Goal: Information Seeking & Learning: Learn about a topic

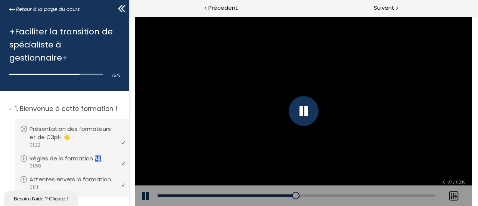
scroll to position [1272, 0]
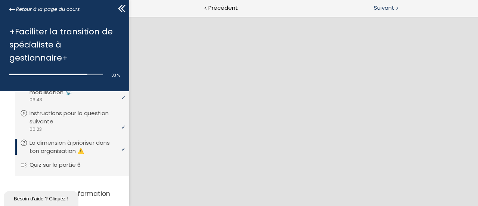
click at [422, 5] on div "Suivant" at bounding box center [391, 8] width 174 height 17
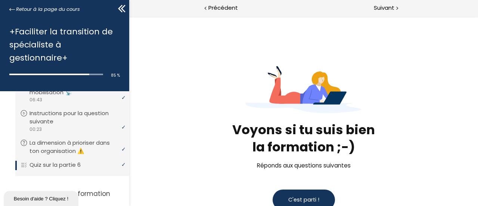
click at [301, 201] on span "C'est parti !" at bounding box center [303, 199] width 31 height 7
click at [222, 9] on span "Précédent" at bounding box center [223, 7] width 30 height 9
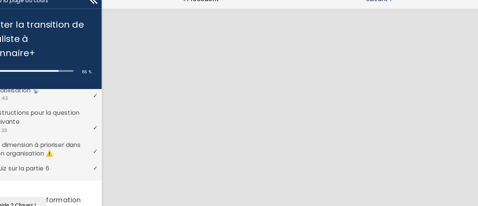
click at [378, 9] on span "Suivant" at bounding box center [384, 7] width 21 height 9
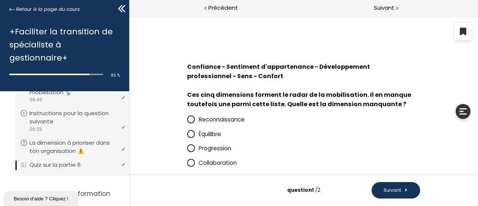
click at [189, 120] on icon at bounding box center [190, 119] width 4 height 4
click at [187, 121] on input "Reconnaissance" at bounding box center [187, 121] width 0 height 0
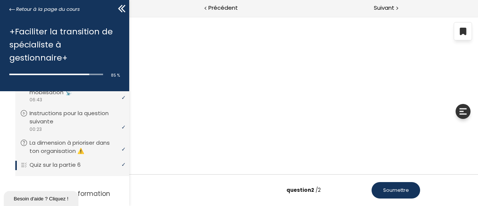
scroll to position [24, 0]
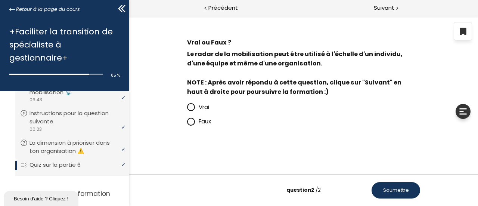
click at [189, 106] on icon at bounding box center [190, 107] width 4 height 4
click at [187, 109] on input "Vrai" at bounding box center [187, 109] width 0 height 0
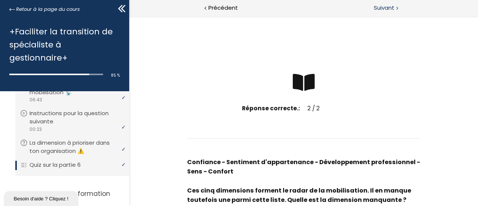
click at [396, 5] on div at bounding box center [397, 7] width 2 height 9
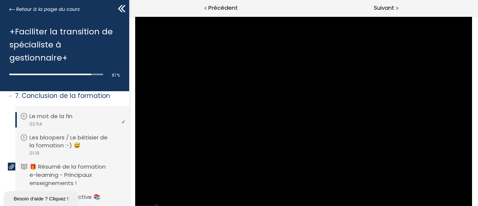
scroll to position [1466, 0]
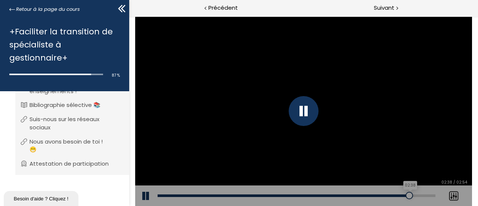
drag, startPoint x: 362, startPoint y: 195, endPoint x: 412, endPoint y: 192, distance: 49.4
click at [412, 192] on div at bounding box center [408, 195] width 7 height 7
drag, startPoint x: 413, startPoint y: 193, endPoint x: 426, endPoint y: 195, distance: 13.2
click at [426, 195] on div at bounding box center [425, 195] width 7 height 7
drag, startPoint x: 426, startPoint y: 195, endPoint x: 434, endPoint y: 195, distance: 8.2
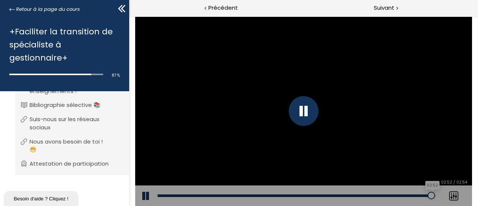
click at [434, 195] on div at bounding box center [430, 195] width 7 height 7
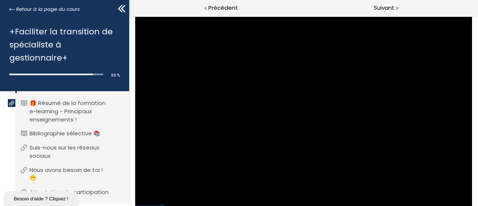
scroll to position [1434, 0]
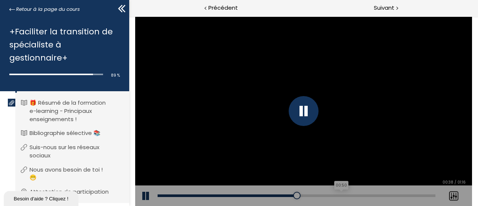
click at [340, 196] on div "00:50" at bounding box center [296, 195] width 278 height 3
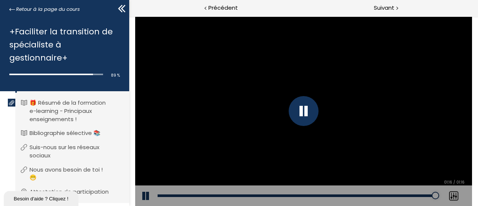
drag, startPoint x: 340, startPoint y: 196, endPoint x: 448, endPoint y: 179, distance: 109.7
click at [448, 185] on div "Add chapter 01:16 01:16 / 01:16 Subtitles None Auto x 2 x 1.5 x 1.25 x 1 x 0.75…" at bounding box center [303, 195] width 337 height 21
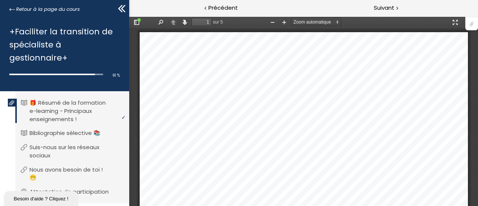
drag, startPoint x: 476, startPoint y: 43, endPoint x: 600, endPoint y: 35, distance: 124.3
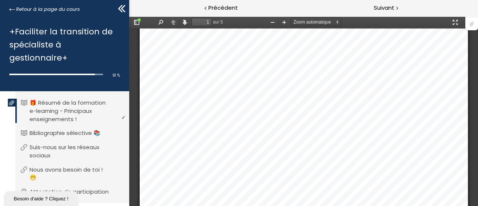
scroll to position [205, 0]
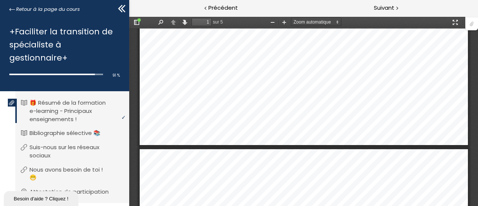
type input "2"
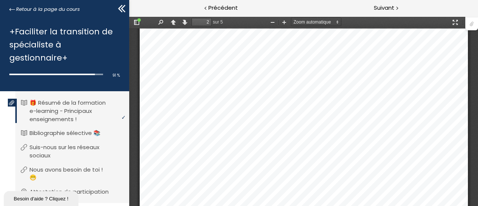
scroll to position [866, 0]
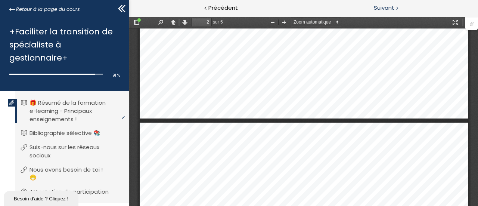
click at [391, 9] on span "Suivant" at bounding box center [384, 7] width 21 height 9
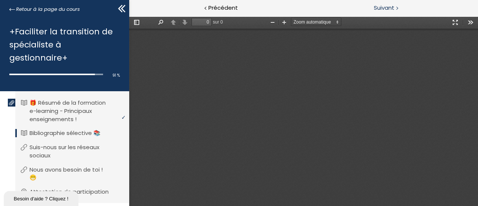
type input "1"
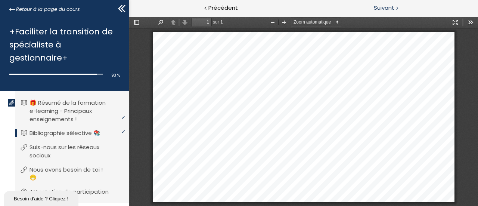
click at [391, 9] on span "Suivant" at bounding box center [384, 7] width 21 height 9
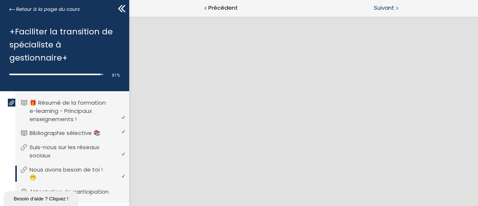
click at [391, 9] on span "Suivant" at bounding box center [384, 7] width 21 height 9
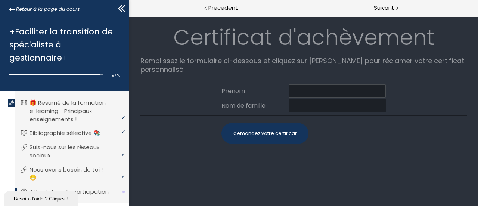
click at [302, 88] on input at bounding box center [336, 90] width 97 height 13
type input "c"
type input "[PERSON_NAME]"
click at [301, 105] on input at bounding box center [336, 105] width 97 height 13
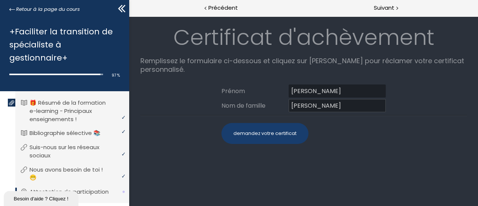
type input "[PERSON_NAME]"
click at [285, 127] on div "demandez votre certificat" at bounding box center [264, 133] width 87 height 21
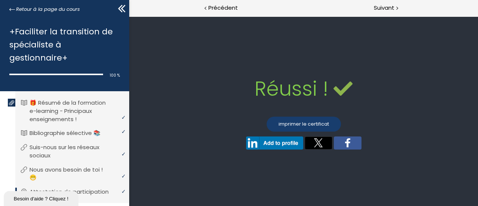
click at [285, 125] on link "imprimer le certificat" at bounding box center [303, 124] width 74 height 15
click at [27, 11] on span "Retour à la page du cours" at bounding box center [48, 9] width 64 height 8
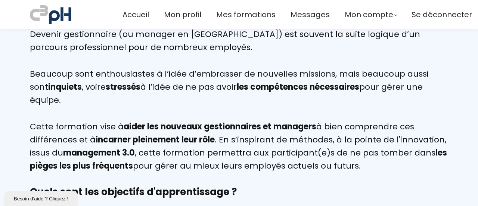
scroll to position [466, 0]
